Goal: Information Seeking & Learning: Learn about a topic

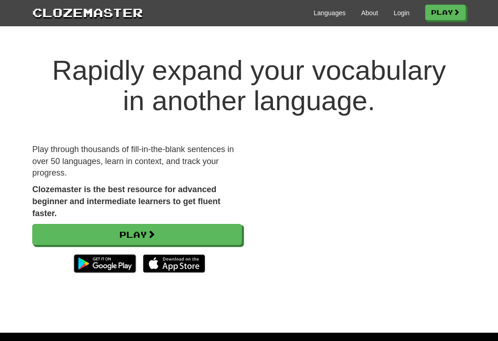
click at [395, 15] on link "Login" at bounding box center [402, 12] width 16 height 9
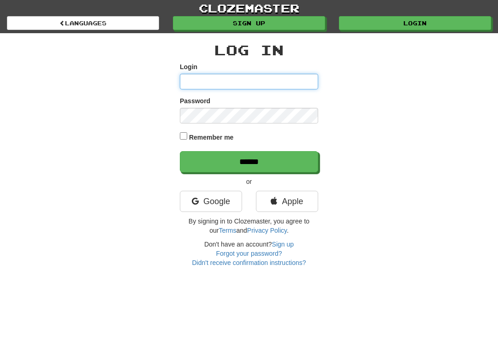
type input "*********"
click at [249, 161] on input "******" at bounding box center [249, 161] width 138 height 21
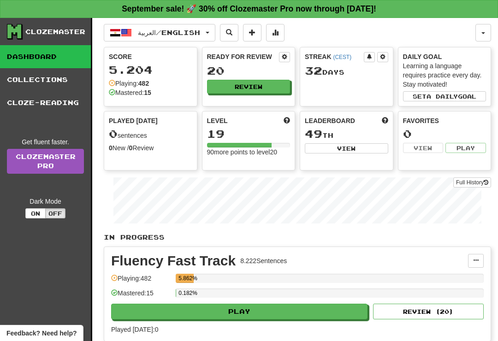
click at [305, 318] on button "Play" at bounding box center [239, 312] width 256 height 16
select select "**"
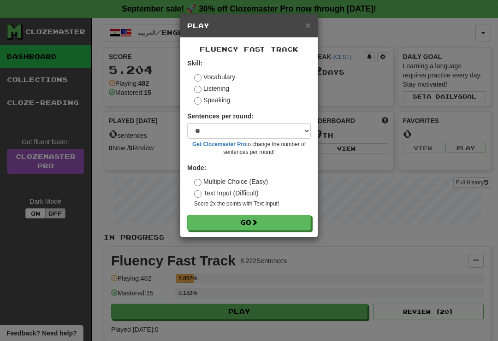
click at [291, 223] on button "Go" at bounding box center [249, 223] width 124 height 16
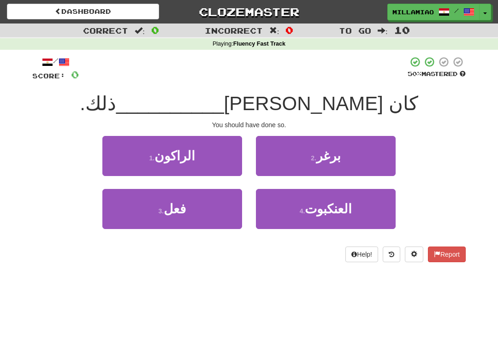
click at [219, 212] on button "3 . فعل" at bounding box center [172, 209] width 140 height 40
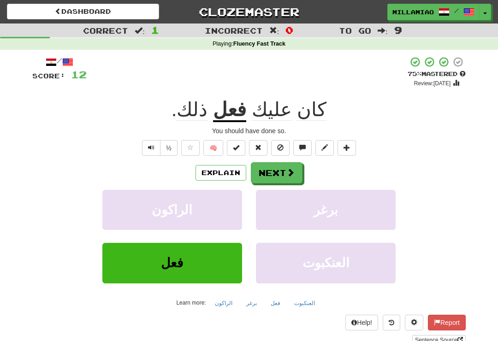
click at [290, 172] on span at bounding box center [290, 172] width 8 height 8
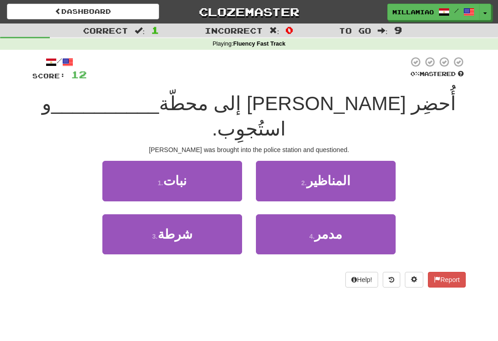
click at [226, 163] on button "1 . نبات" at bounding box center [172, 181] width 140 height 40
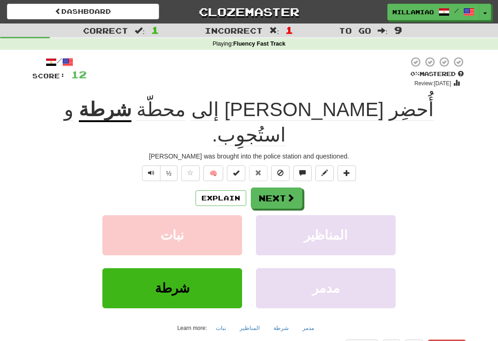
click at [289, 194] on span at bounding box center [290, 198] width 8 height 8
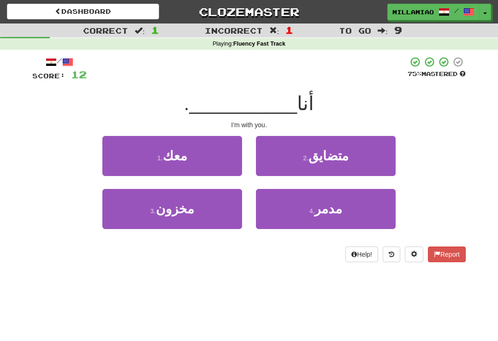
click at [222, 163] on button "1 . معك" at bounding box center [172, 156] width 140 height 40
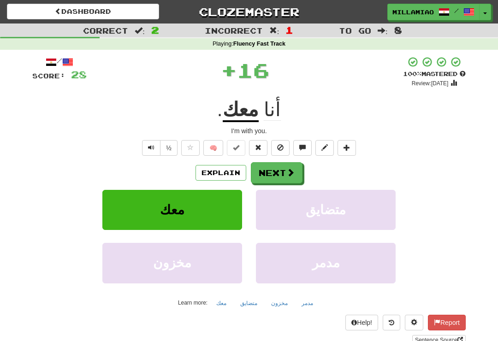
click at [293, 175] on span at bounding box center [290, 172] width 8 height 8
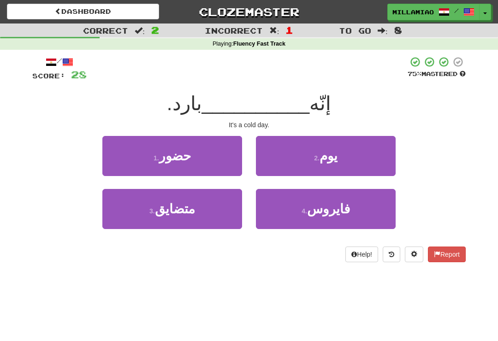
click at [359, 160] on button "2 . يوم" at bounding box center [326, 156] width 140 height 40
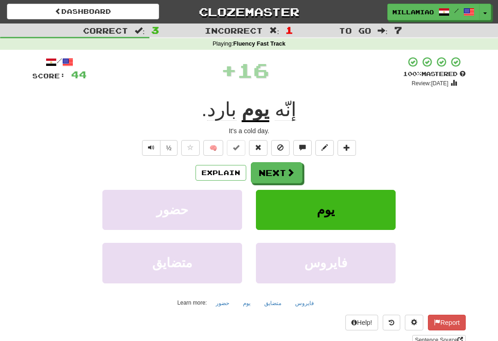
click at [292, 178] on button "Next" at bounding box center [277, 172] width 52 height 21
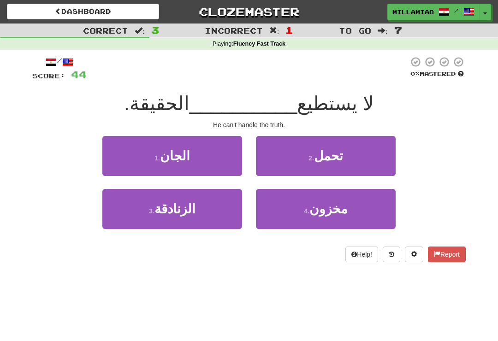
click at [348, 167] on button "2 . تحمل" at bounding box center [326, 156] width 140 height 40
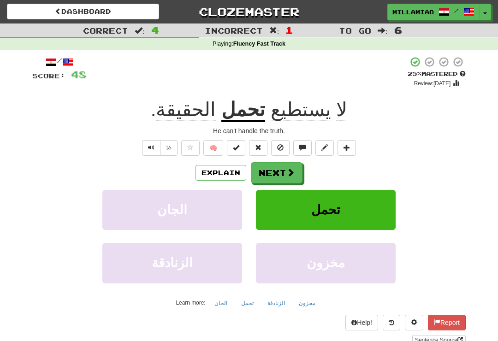
click at [290, 172] on span at bounding box center [290, 172] width 8 height 8
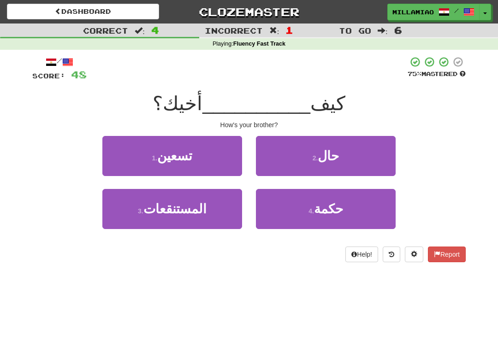
click at [348, 166] on button "2 . حال" at bounding box center [326, 156] width 140 height 40
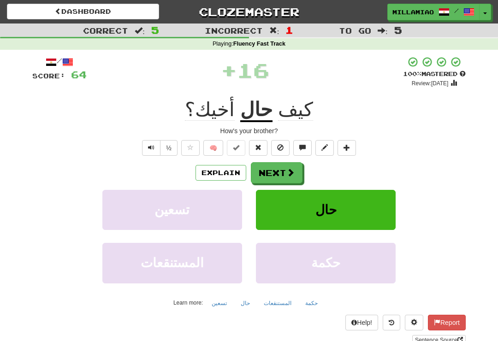
click at [290, 173] on span at bounding box center [290, 172] width 8 height 8
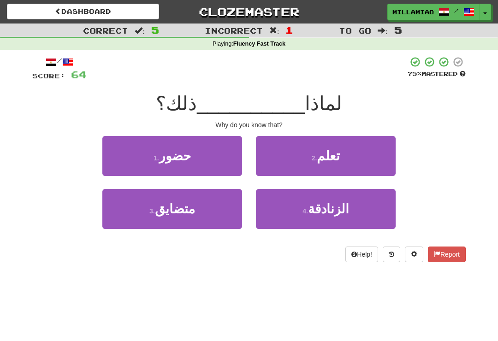
click at [349, 171] on button "2 . تعلم" at bounding box center [326, 156] width 140 height 40
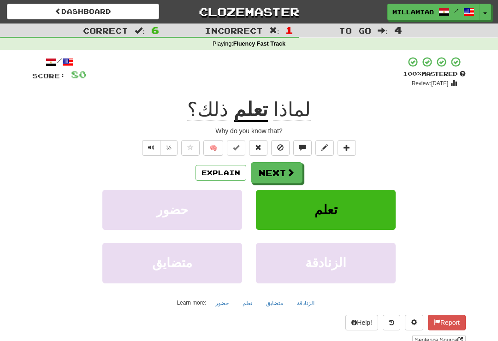
click at [290, 174] on span at bounding box center [290, 172] width 8 height 8
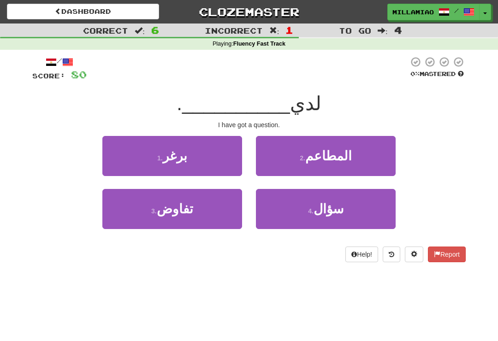
click at [219, 213] on button "3 . تفاوض" at bounding box center [172, 209] width 140 height 40
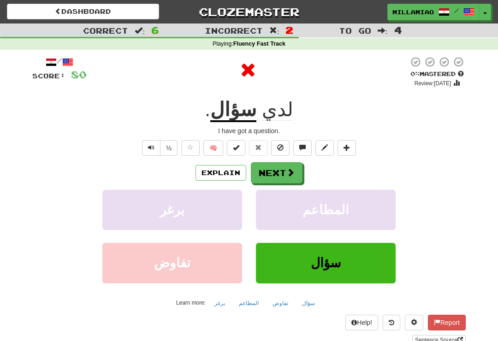
click at [287, 172] on span at bounding box center [290, 172] width 8 height 8
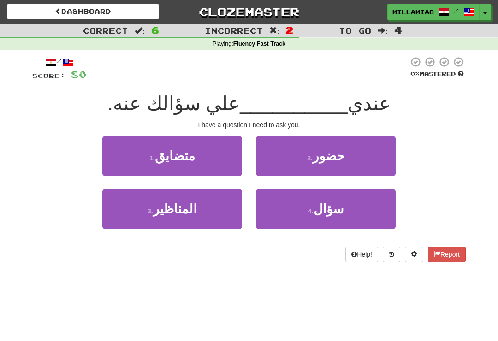
click at [226, 213] on button "3 . المناظير" at bounding box center [172, 209] width 140 height 40
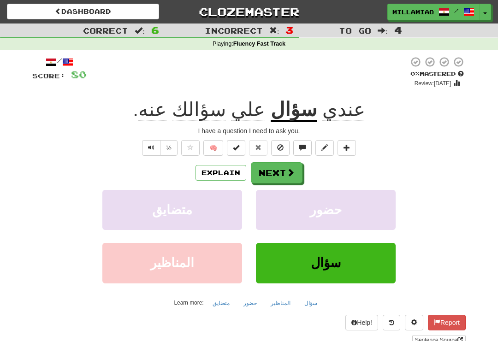
click at [290, 175] on span at bounding box center [290, 172] width 8 height 8
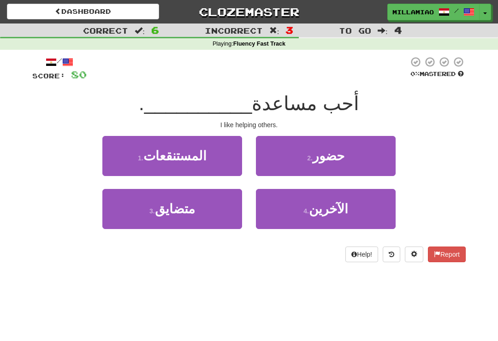
click at [332, 166] on button "2 . حضور" at bounding box center [326, 156] width 140 height 40
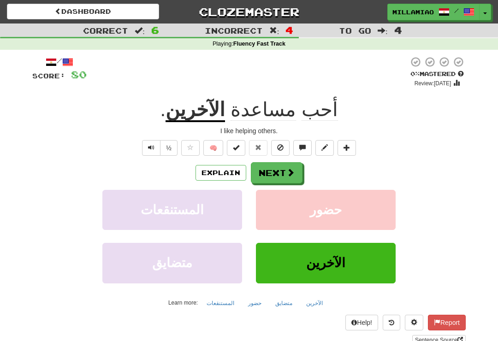
click at [289, 179] on button "Next" at bounding box center [277, 172] width 52 height 21
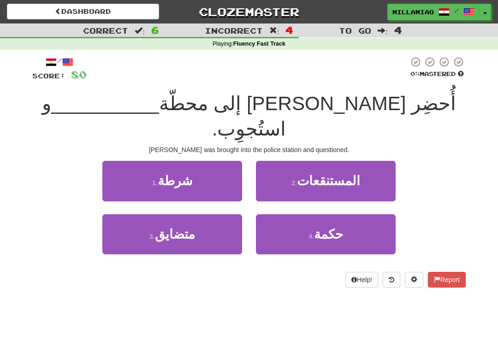
click at [211, 161] on button "1 . شرطة" at bounding box center [172, 181] width 140 height 40
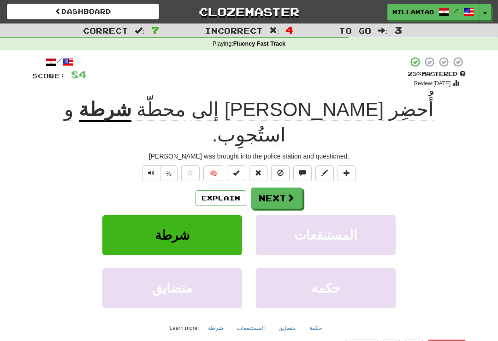
click at [294, 194] on span at bounding box center [290, 198] width 8 height 8
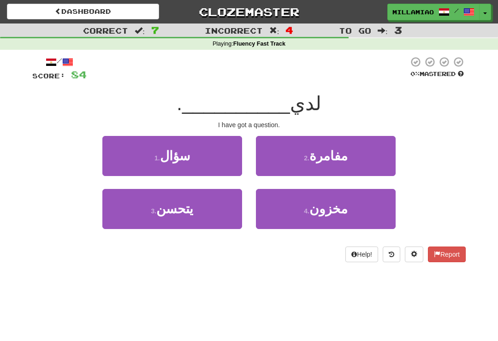
click at [221, 165] on button "1 . سؤال" at bounding box center [172, 156] width 140 height 40
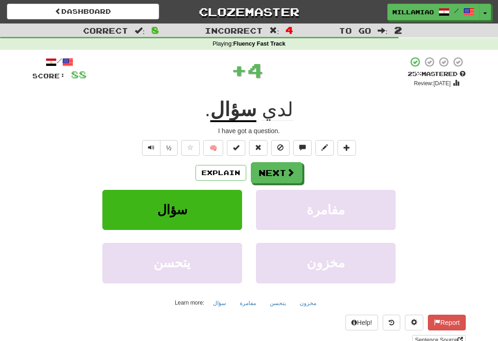
click at [285, 174] on button "Next" at bounding box center [277, 172] width 52 height 21
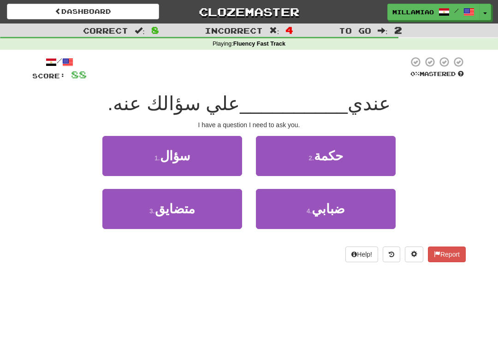
click at [216, 165] on button "1 . سؤال" at bounding box center [172, 156] width 140 height 40
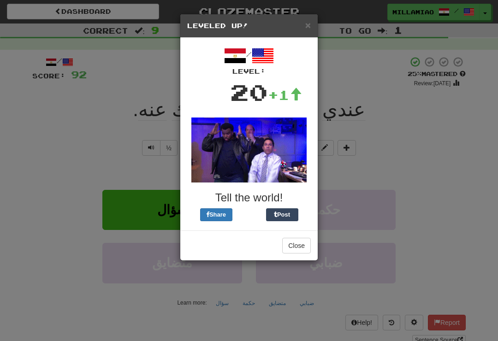
click at [310, 26] on span "×" at bounding box center [308, 25] width 6 height 11
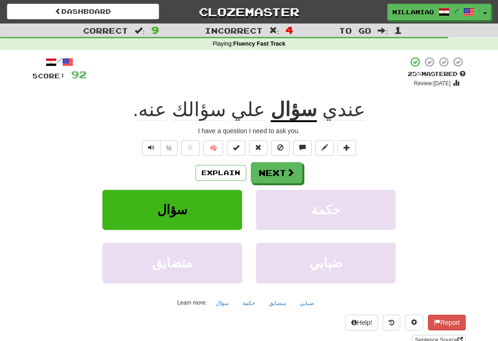
click at [290, 173] on span at bounding box center [290, 172] width 8 height 8
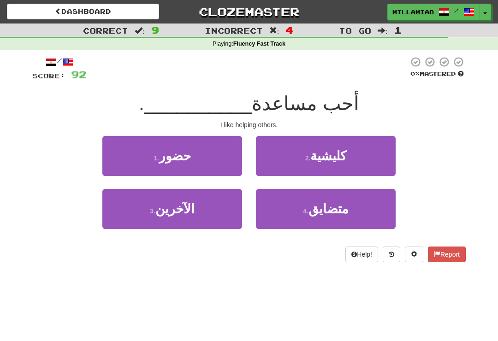
click at [222, 210] on button "3 . الآخرين" at bounding box center [172, 209] width 140 height 40
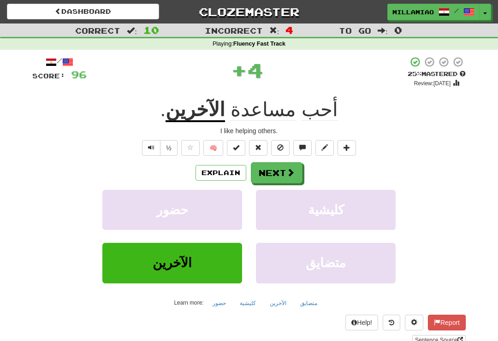
click at [297, 174] on button "Next" at bounding box center [277, 172] width 52 height 21
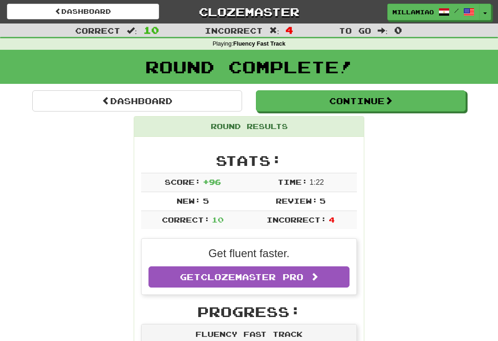
click at [481, 14] on button "Toggle Dropdown" at bounding box center [485, 12] width 12 height 17
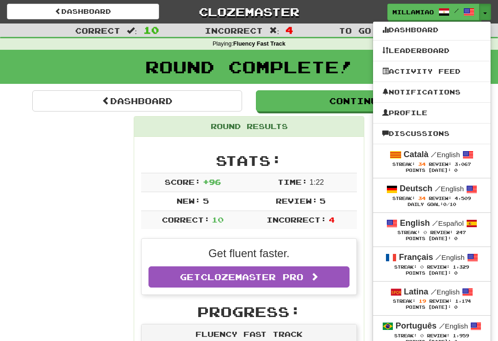
click at [436, 156] on small "/ English" at bounding box center [445, 155] width 29 height 8
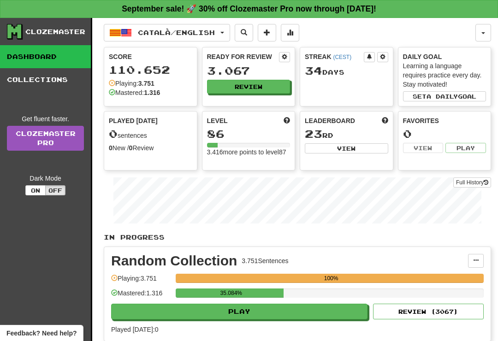
click at [331, 315] on button "Play" at bounding box center [239, 312] width 256 height 16
select select "**"
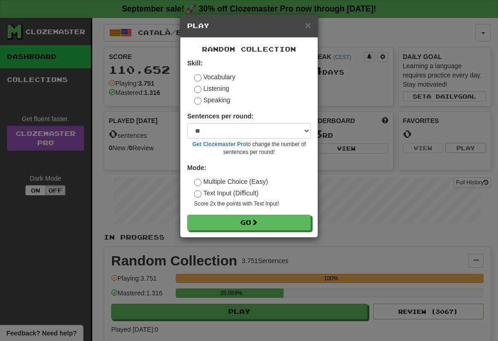
click at [293, 218] on button "Go" at bounding box center [249, 223] width 124 height 16
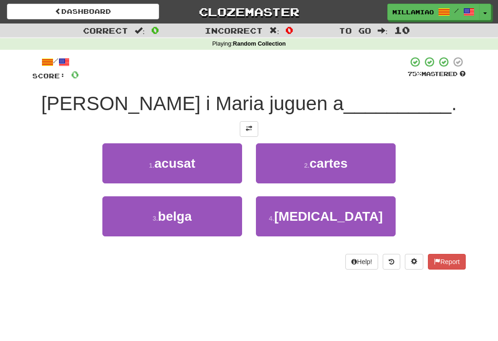
click at [337, 180] on button "2 . cartes" at bounding box center [326, 163] width 140 height 40
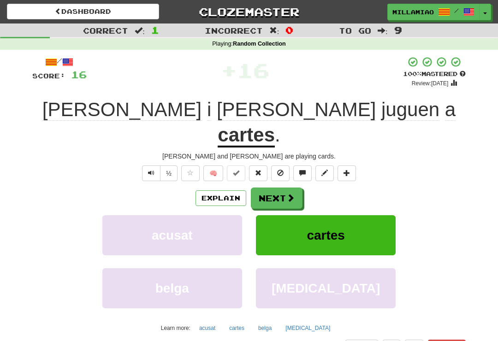
click at [288, 194] on span at bounding box center [290, 198] width 8 height 8
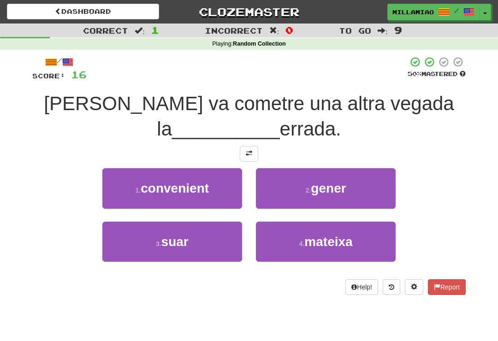
click at [341, 248] on button "4 . mateixa" at bounding box center [326, 242] width 140 height 40
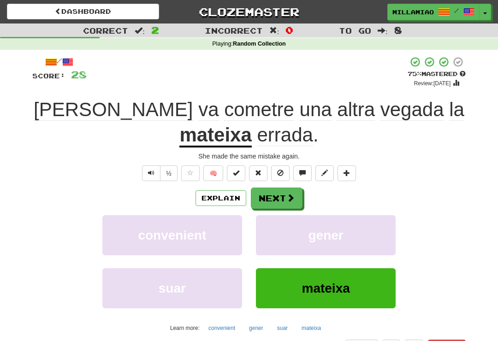
click at [297, 195] on button "Next" at bounding box center [277, 198] width 52 height 21
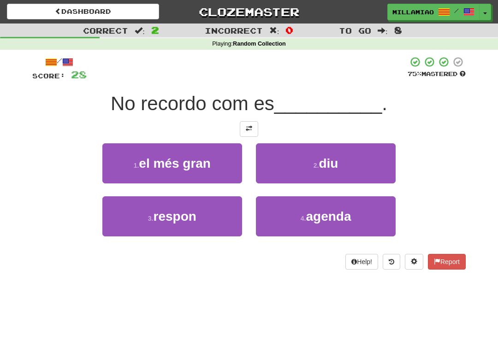
click at [341, 175] on button "2 . diu" at bounding box center [326, 163] width 140 height 40
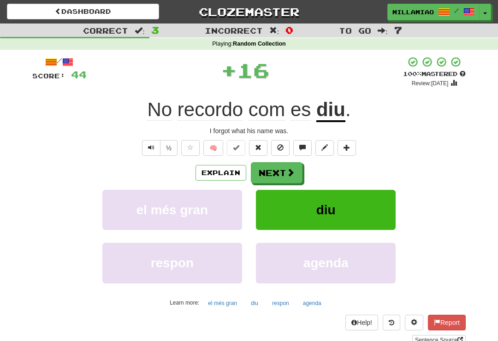
click at [294, 175] on span at bounding box center [290, 172] width 8 height 8
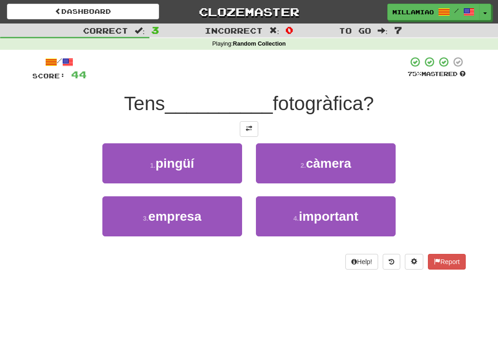
click at [325, 181] on button "2 . càmera" at bounding box center [326, 163] width 140 height 40
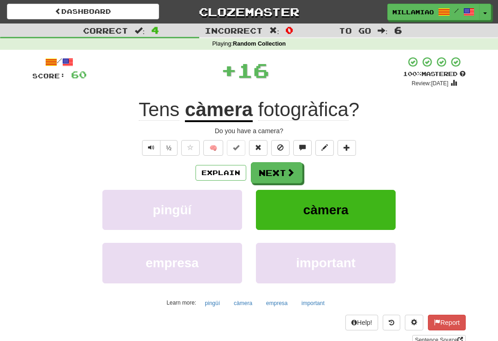
click at [296, 175] on button "Next" at bounding box center [277, 172] width 52 height 21
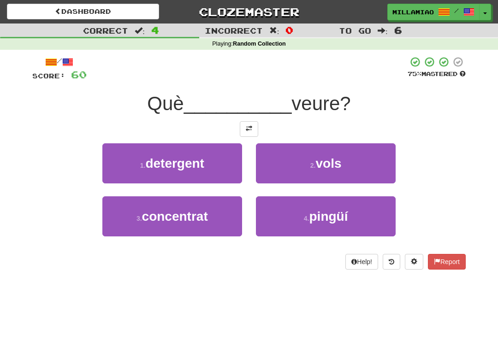
click at [335, 172] on button "2 . vols" at bounding box center [326, 163] width 140 height 40
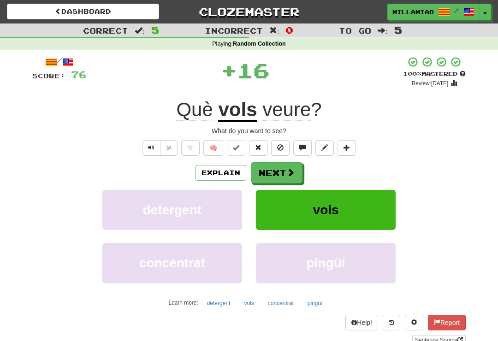
click at [287, 169] on span at bounding box center [290, 172] width 8 height 8
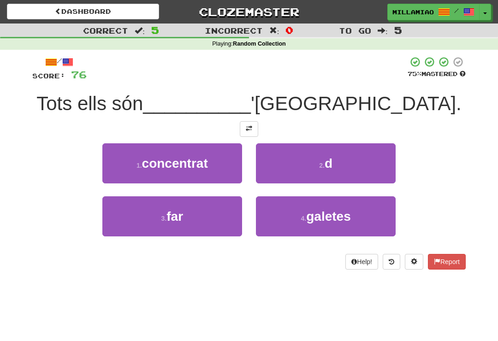
click at [333, 174] on button "2 . d" at bounding box center [326, 163] width 140 height 40
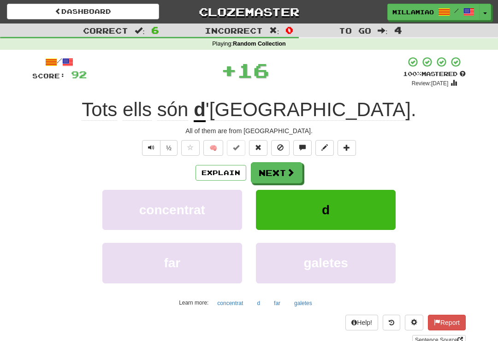
click at [291, 177] on button "Next" at bounding box center [277, 172] width 52 height 21
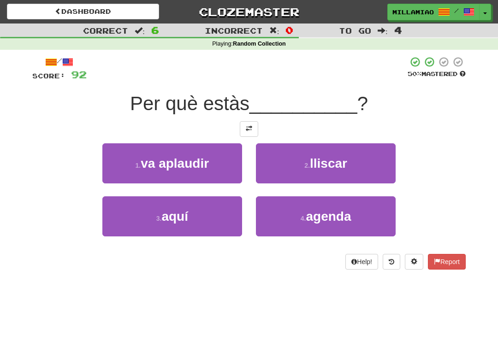
click at [228, 221] on button "3 . aquí" at bounding box center [172, 216] width 140 height 40
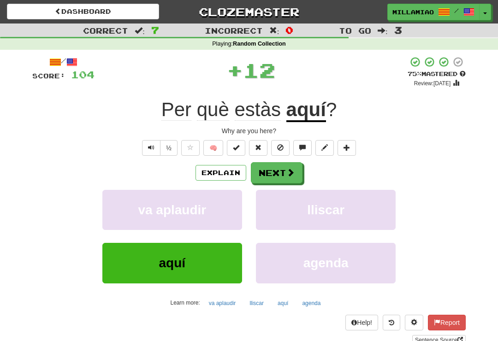
click at [296, 175] on button "Next" at bounding box center [277, 172] width 52 height 21
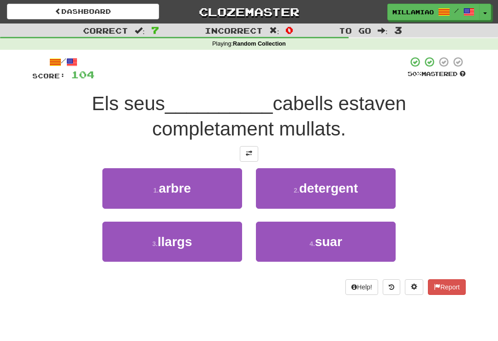
click at [219, 244] on button "3 . llargs" at bounding box center [172, 242] width 140 height 40
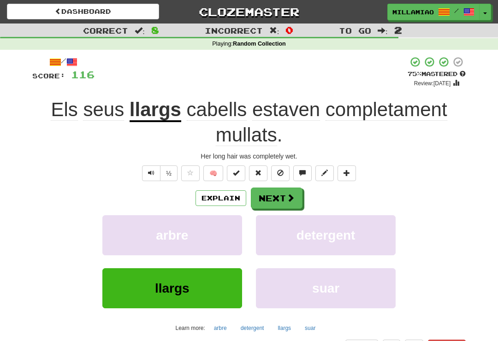
click at [294, 201] on span at bounding box center [290, 198] width 8 height 8
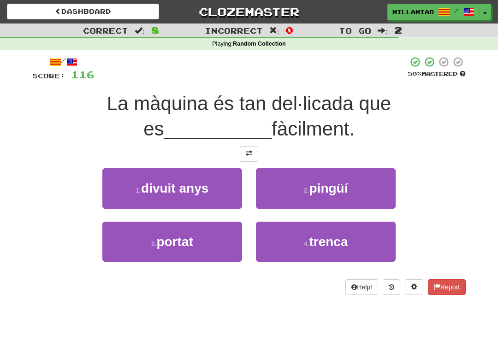
click at [349, 249] on button "4 . trenca" at bounding box center [326, 242] width 140 height 40
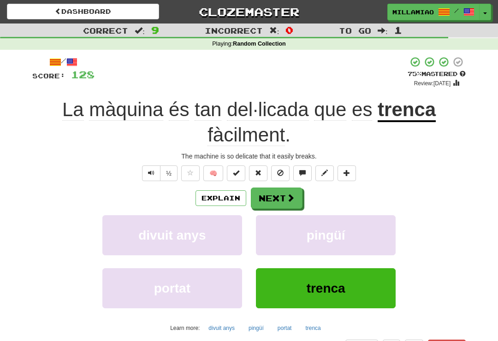
click at [296, 197] on button "Next" at bounding box center [277, 198] width 52 height 21
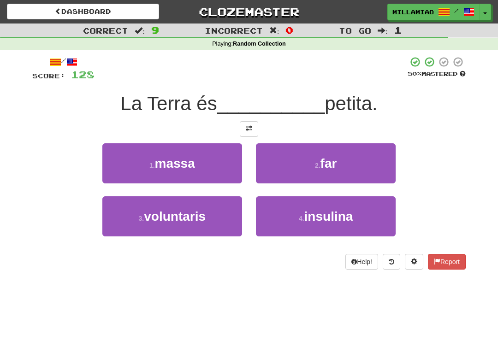
click at [221, 170] on button "1 . massa" at bounding box center [172, 163] width 140 height 40
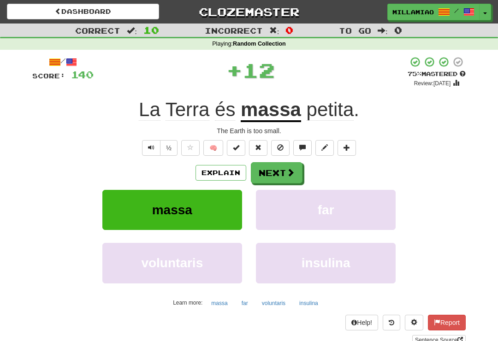
click at [290, 171] on span at bounding box center [290, 172] width 8 height 8
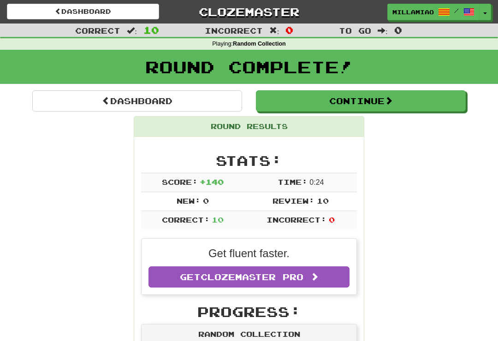
click at [488, 16] on button "Toggle Dropdown" at bounding box center [485, 12] width 12 height 17
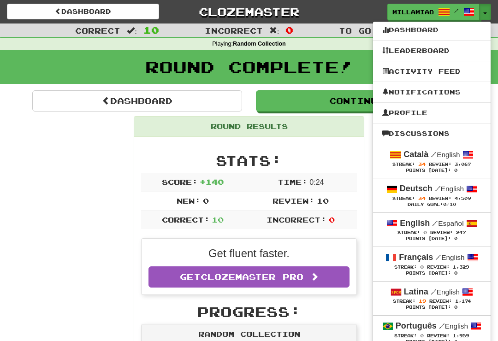
click at [431, 194] on div "Deutsch / English" at bounding box center [431, 189] width 99 height 12
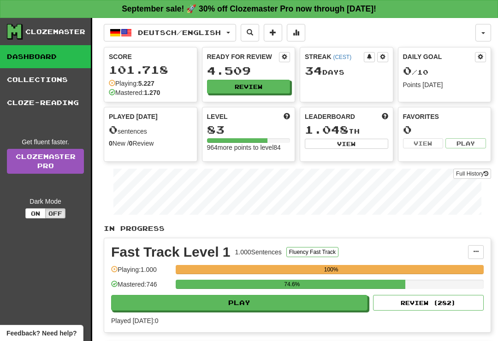
click at [332, 307] on button "Play" at bounding box center [239, 303] width 256 height 16
select select "**"
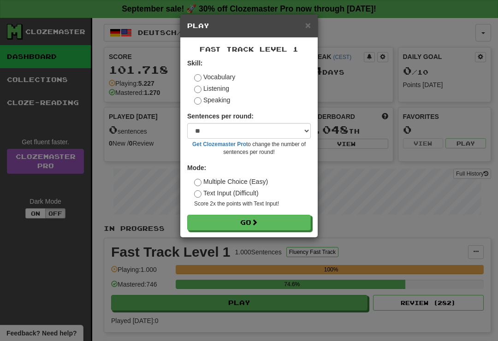
click at [303, 224] on button "Go" at bounding box center [249, 223] width 124 height 16
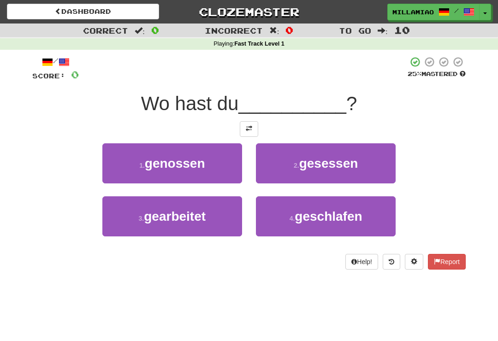
click at [221, 221] on button "3 . gearbeitet" at bounding box center [172, 216] width 140 height 40
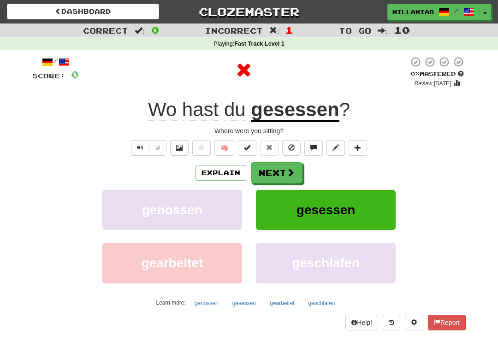
click at [292, 176] on span at bounding box center [290, 172] width 8 height 8
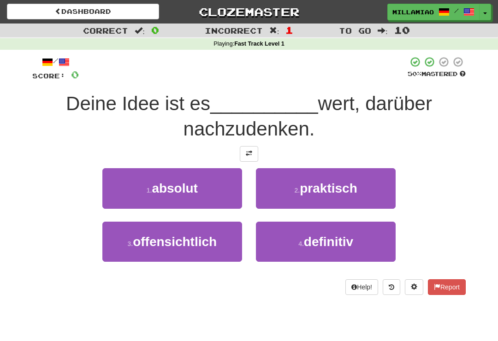
click at [320, 242] on span "definitiv" at bounding box center [328, 242] width 49 height 14
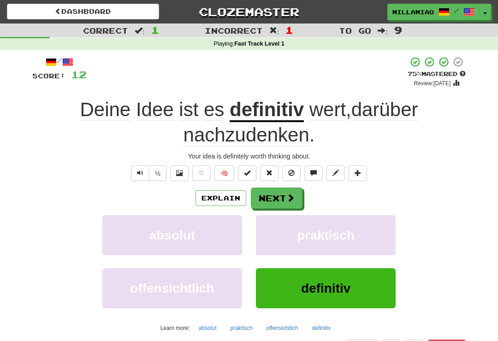
click at [286, 199] on span at bounding box center [290, 198] width 8 height 8
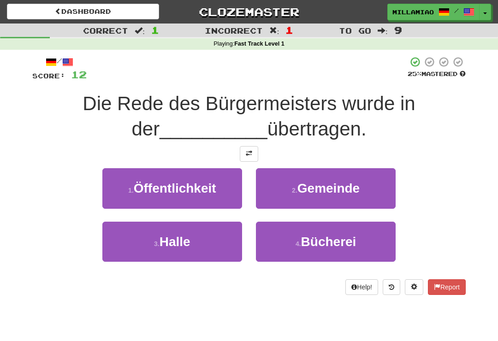
click at [225, 190] on button "1 . Öffentlichkeit" at bounding box center [172, 188] width 140 height 40
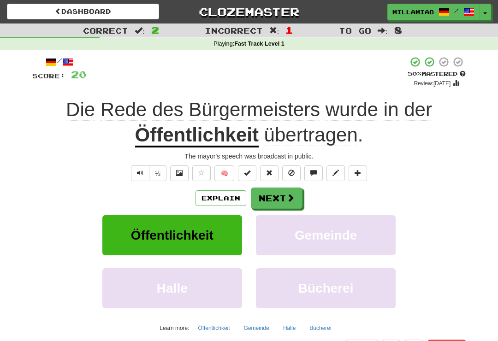
click at [290, 201] on span at bounding box center [290, 198] width 8 height 8
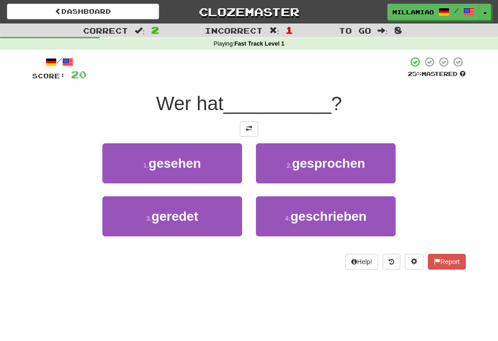
click at [336, 174] on button "2 . gesprochen" at bounding box center [326, 163] width 140 height 40
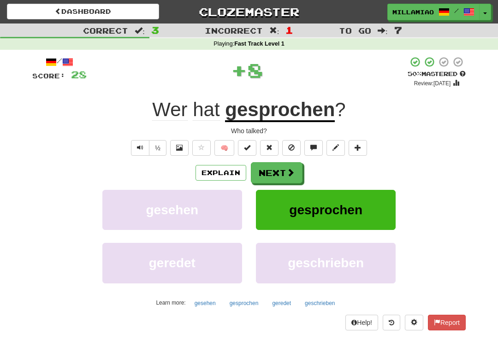
click at [288, 175] on span at bounding box center [290, 172] width 8 height 8
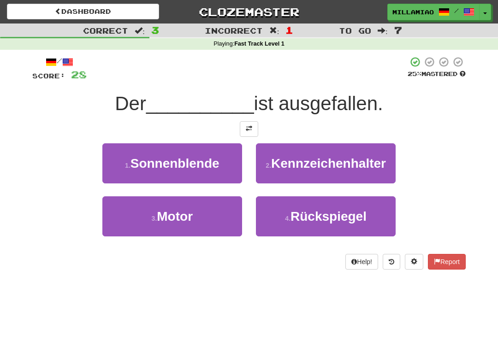
click at [220, 221] on button "3 . Motor" at bounding box center [172, 216] width 140 height 40
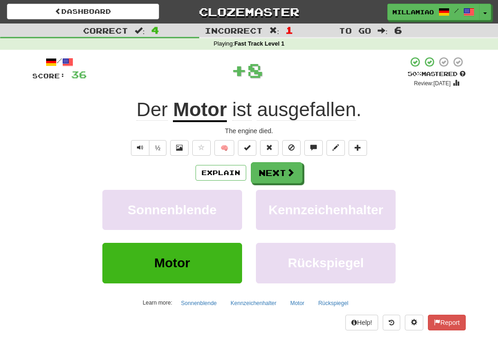
click at [295, 177] on button "Next" at bounding box center [277, 172] width 52 height 21
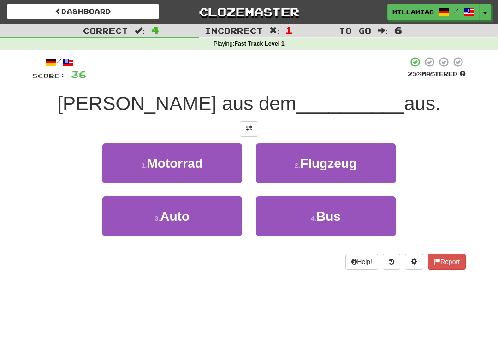
click at [317, 171] on button "2 . Flugzeug" at bounding box center [326, 163] width 140 height 40
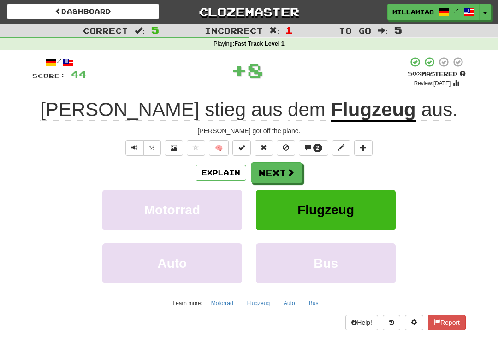
click at [288, 174] on span at bounding box center [290, 172] width 8 height 8
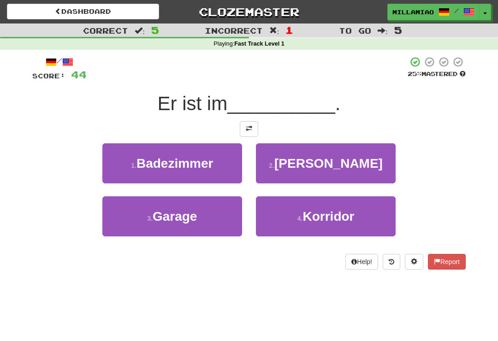
click at [327, 171] on button "2 . Keller" at bounding box center [326, 163] width 140 height 40
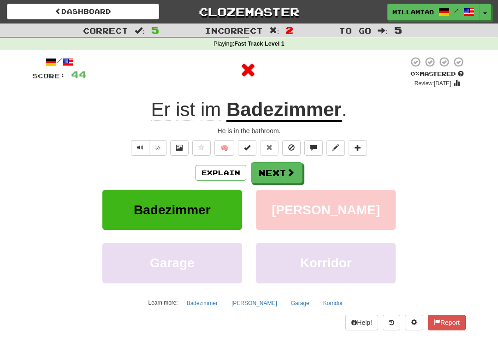
click at [289, 175] on span at bounding box center [290, 172] width 8 height 8
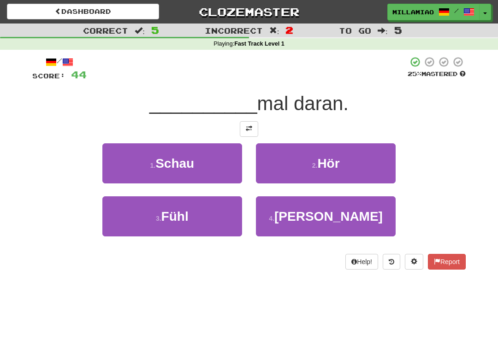
click at [331, 171] on button "2 . Hör" at bounding box center [326, 163] width 140 height 40
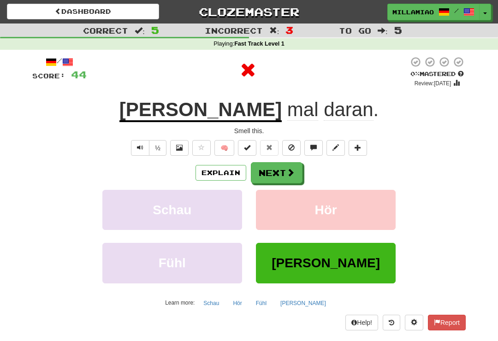
click at [293, 173] on span at bounding box center [290, 172] width 8 height 8
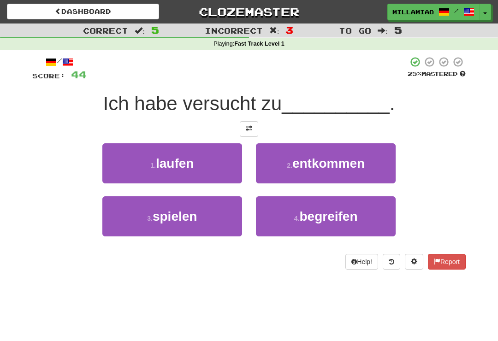
click at [219, 159] on button "1 . laufen" at bounding box center [172, 163] width 140 height 40
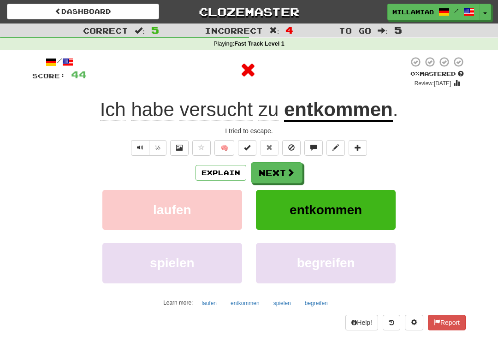
click at [290, 176] on span at bounding box center [290, 172] width 8 height 8
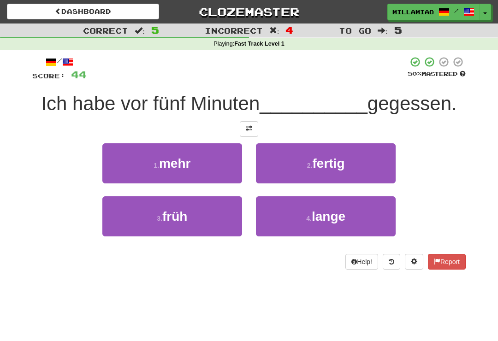
click at [325, 171] on button "2 . fertig" at bounding box center [326, 163] width 140 height 40
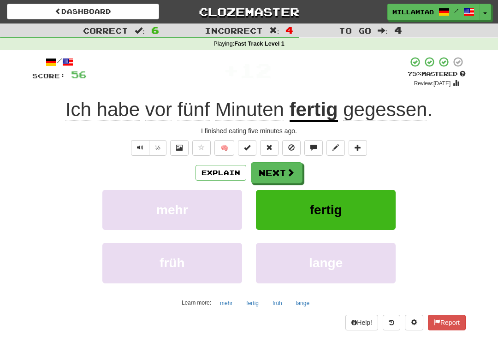
click at [290, 174] on span at bounding box center [290, 172] width 8 height 8
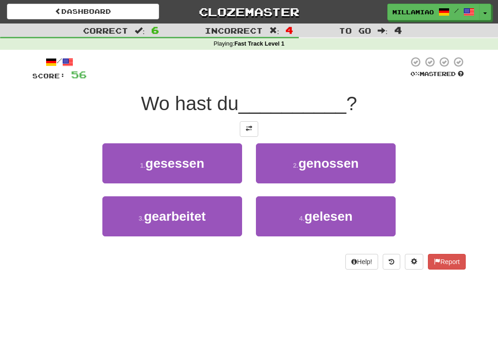
click at [216, 170] on button "1 . gesessen" at bounding box center [172, 163] width 140 height 40
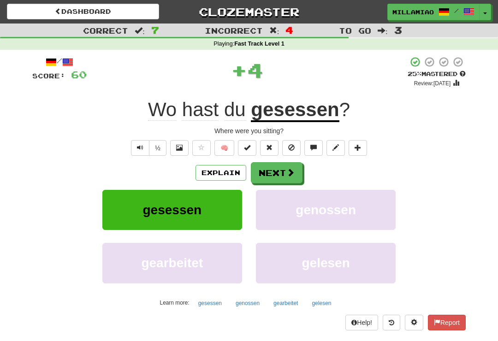
click at [292, 170] on span at bounding box center [290, 172] width 8 height 8
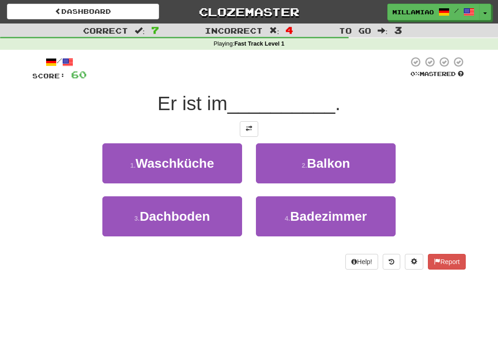
click at [319, 221] on span "Badezimmer" at bounding box center [328, 216] width 77 height 14
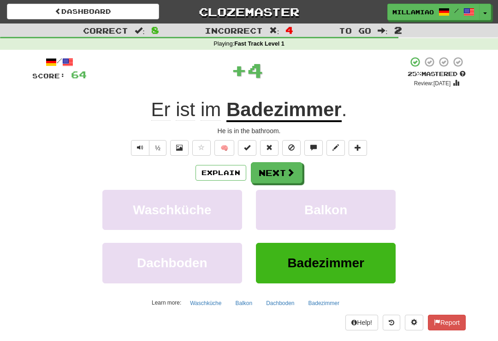
click at [291, 172] on span at bounding box center [290, 172] width 8 height 8
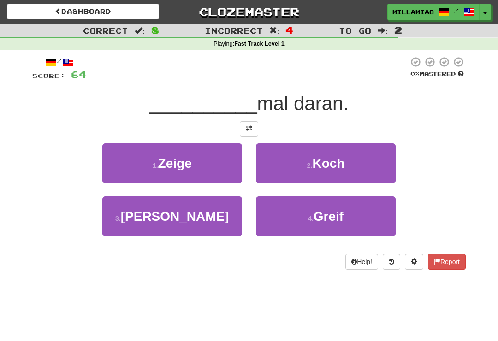
click at [223, 220] on button "3 . Riech" at bounding box center [172, 216] width 140 height 40
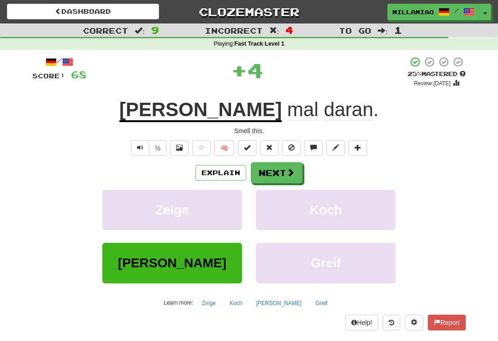
click at [284, 176] on button "Next" at bounding box center [277, 172] width 52 height 21
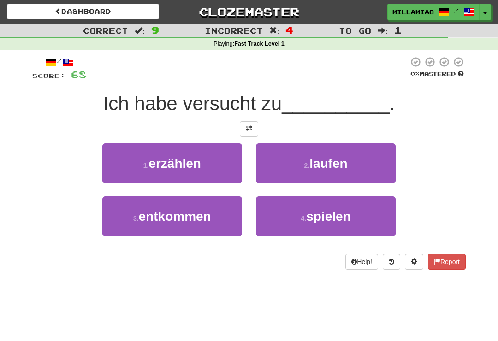
click at [229, 225] on button "3 . entkommen" at bounding box center [172, 216] width 140 height 40
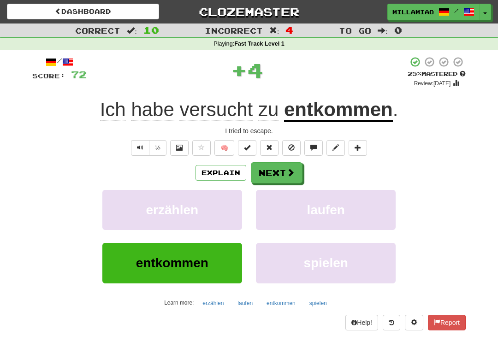
click at [289, 175] on span at bounding box center [290, 172] width 8 height 8
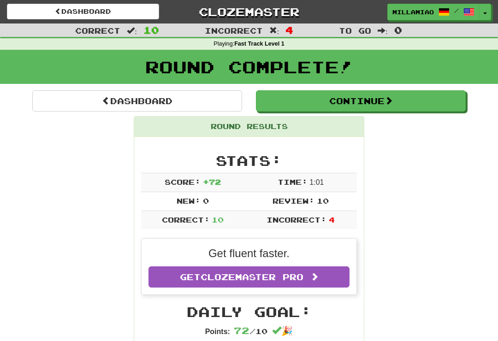
click at [485, 15] on button "Toggle Dropdown" at bounding box center [485, 12] width 12 height 17
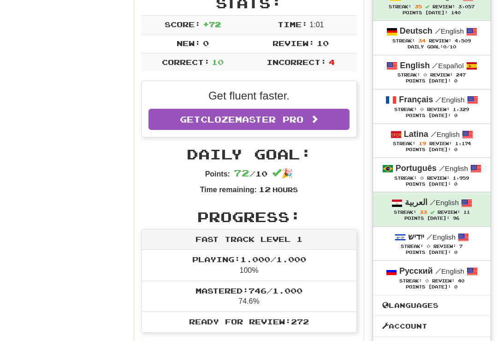
scroll to position [161, 0]
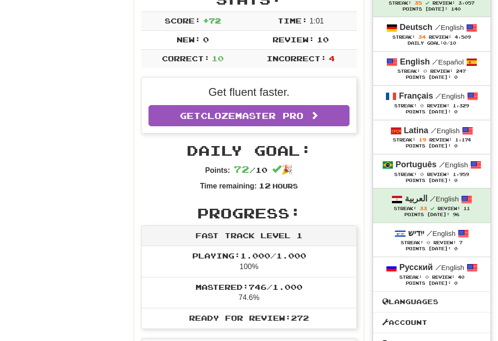
click at [449, 132] on small "/ English" at bounding box center [445, 131] width 29 height 8
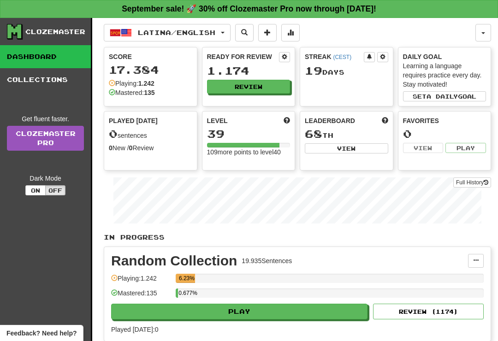
click at [340, 313] on button "Play" at bounding box center [239, 312] width 256 height 16
select select "**"
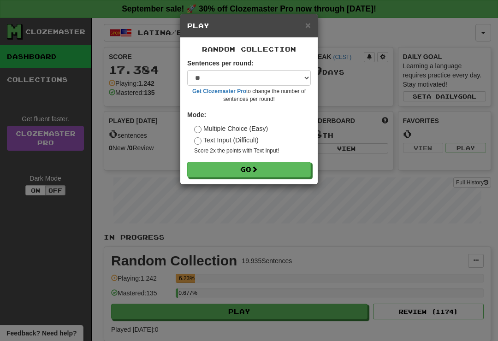
click at [288, 170] on button "Go" at bounding box center [249, 170] width 124 height 16
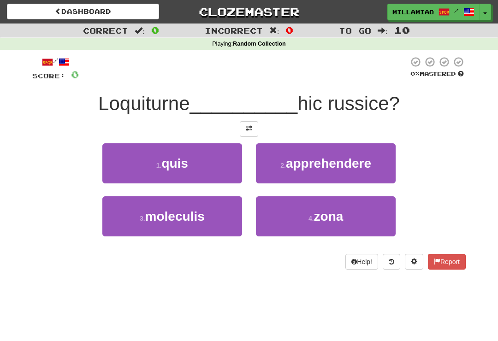
click at [361, 169] on span "apprehendere" at bounding box center [328, 163] width 85 height 14
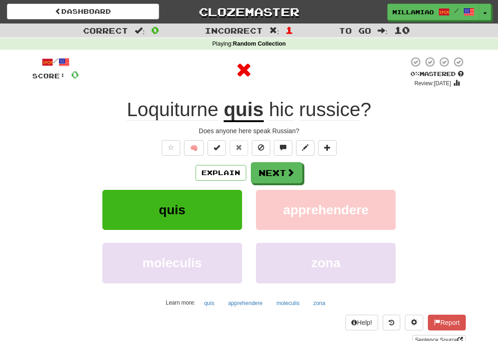
click at [293, 179] on button "Next" at bounding box center [277, 172] width 52 height 21
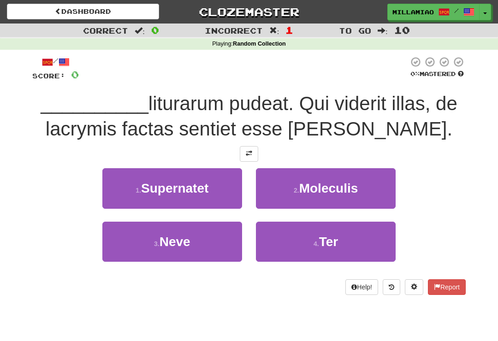
click at [350, 184] on span "Moleculis" at bounding box center [328, 188] width 59 height 14
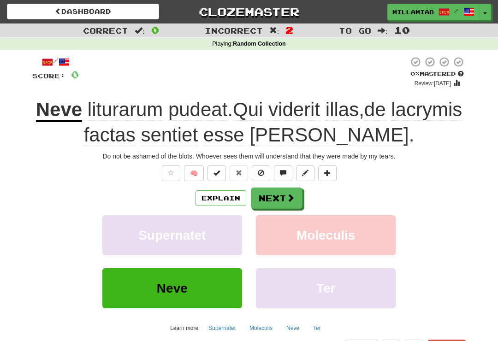
click at [290, 199] on span at bounding box center [290, 198] width 8 height 8
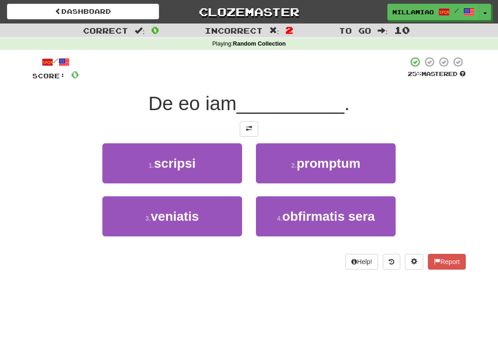
click at [226, 162] on button "1 . scripsi" at bounding box center [172, 163] width 140 height 40
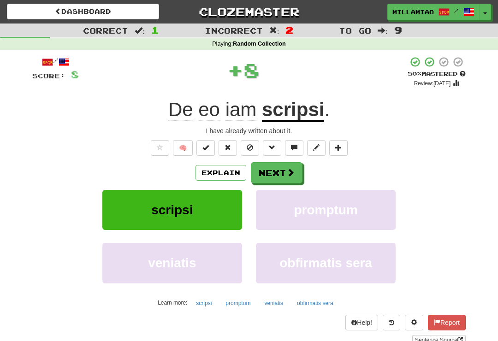
click at [292, 173] on span at bounding box center [290, 172] width 8 height 8
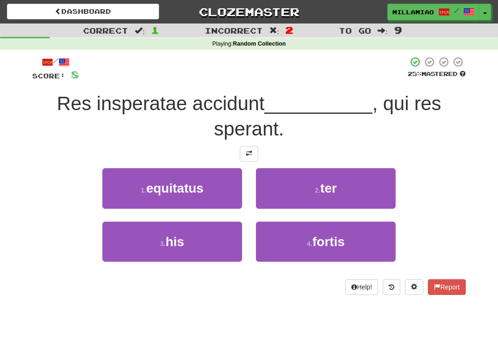
click at [223, 242] on button "3 . his" at bounding box center [172, 242] width 140 height 40
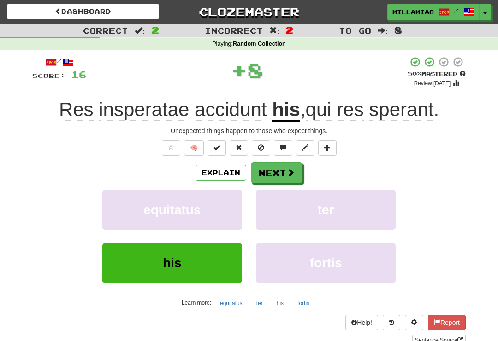
click at [291, 171] on span at bounding box center [290, 172] width 8 height 8
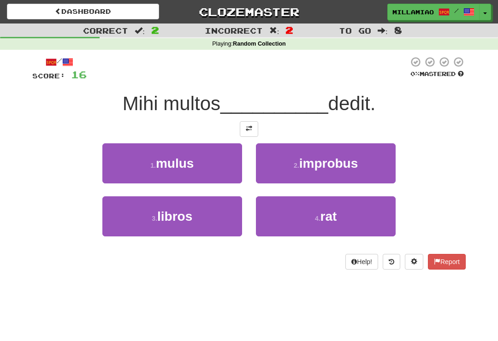
click at [219, 219] on button "3 . libros" at bounding box center [172, 216] width 140 height 40
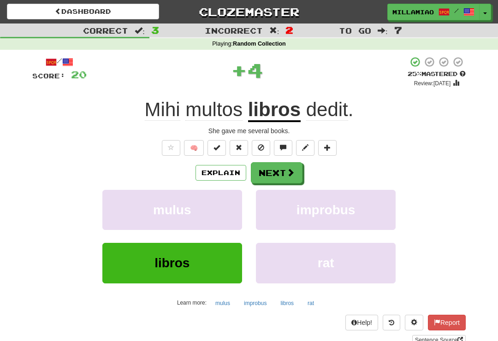
click at [293, 174] on span at bounding box center [290, 172] width 8 height 8
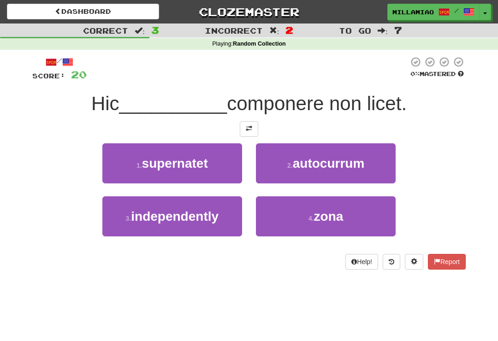
click at [325, 221] on span "zona" at bounding box center [329, 216] width 30 height 14
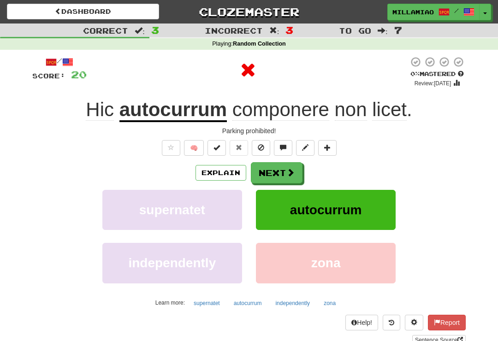
click at [278, 172] on button "Next" at bounding box center [277, 172] width 52 height 21
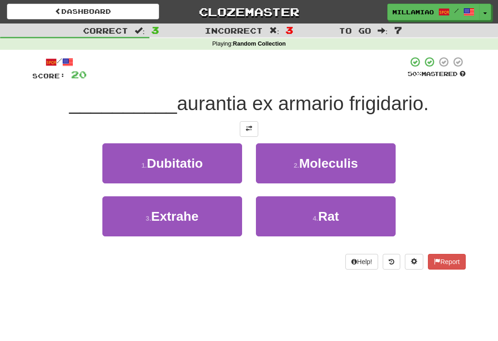
click at [221, 225] on button "3 . Extrahe" at bounding box center [172, 216] width 140 height 40
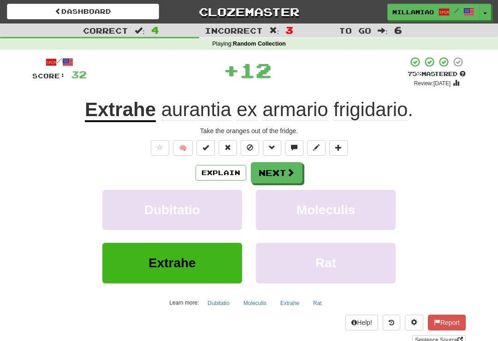
click at [288, 176] on span at bounding box center [290, 172] width 8 height 8
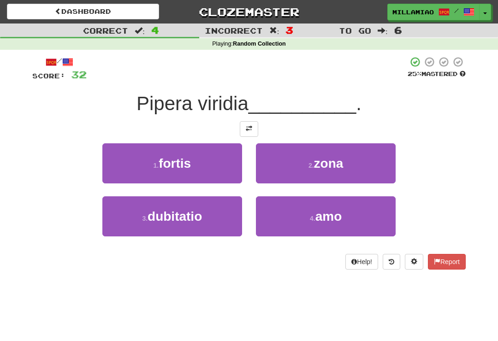
click at [330, 226] on button "4 . amo" at bounding box center [326, 216] width 140 height 40
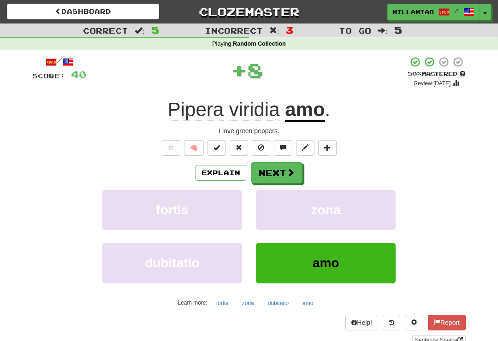
click at [281, 173] on button "Next" at bounding box center [277, 172] width 52 height 21
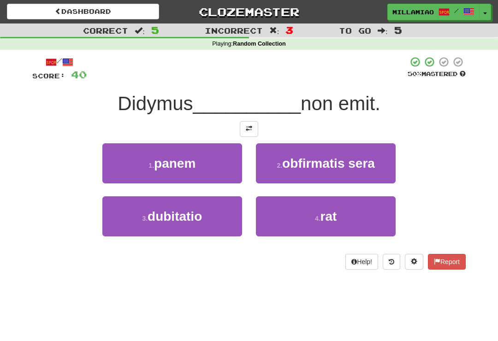
click at [229, 175] on button "1 . panem" at bounding box center [172, 163] width 140 height 40
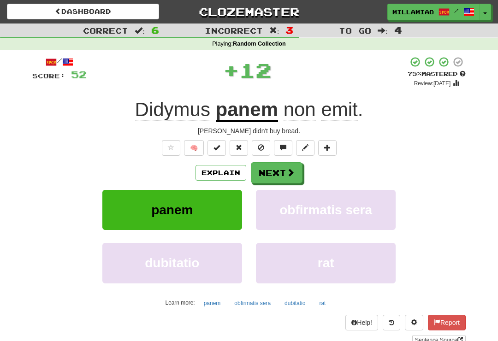
click at [294, 173] on span at bounding box center [290, 172] width 8 height 8
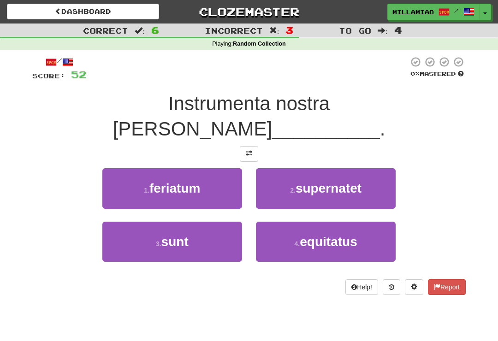
click at [213, 223] on button "3 . sunt" at bounding box center [172, 242] width 140 height 40
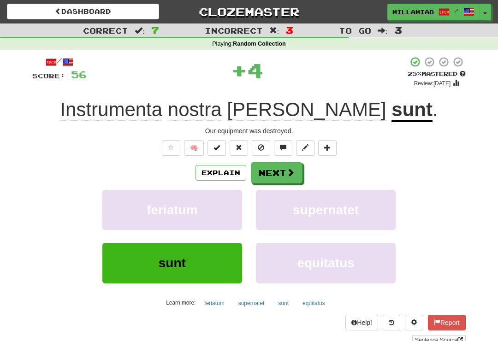
click at [289, 171] on span at bounding box center [290, 172] width 8 height 8
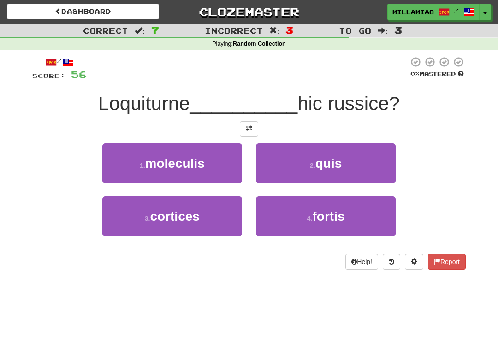
click at [324, 177] on button "2 . quis" at bounding box center [326, 163] width 140 height 40
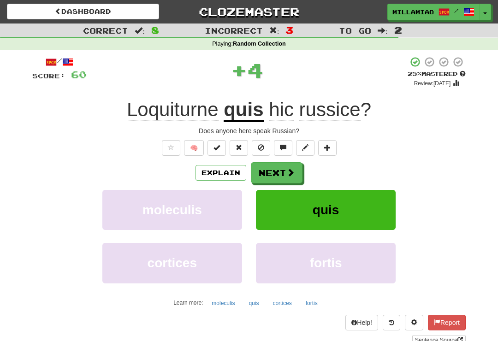
click at [290, 174] on span at bounding box center [290, 172] width 8 height 8
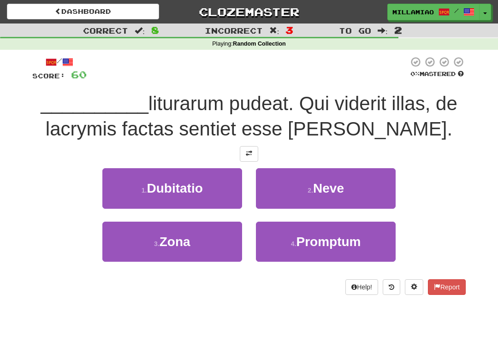
click at [324, 196] on button "2 . Neve" at bounding box center [326, 188] width 140 height 40
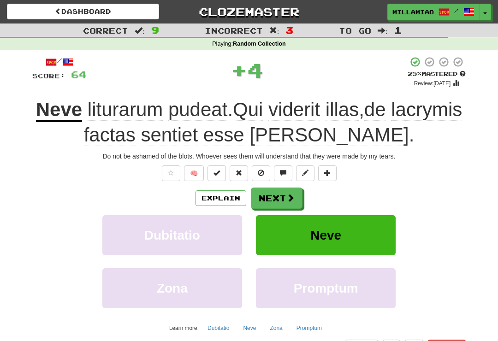
click at [284, 196] on button "Next" at bounding box center [277, 198] width 52 height 21
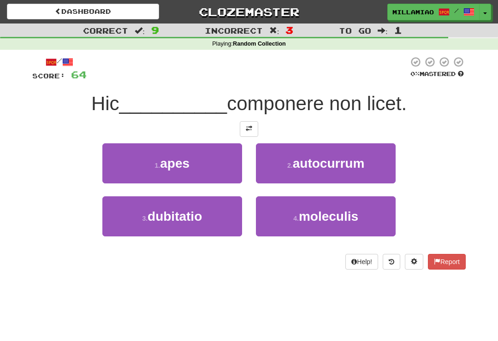
click at [319, 173] on button "2 . autocurrum" at bounding box center [326, 163] width 140 height 40
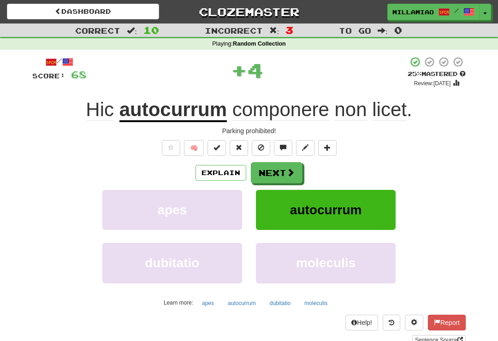
click at [295, 176] on button "Next" at bounding box center [277, 172] width 52 height 21
